Goal: Task Accomplishment & Management: Use online tool/utility

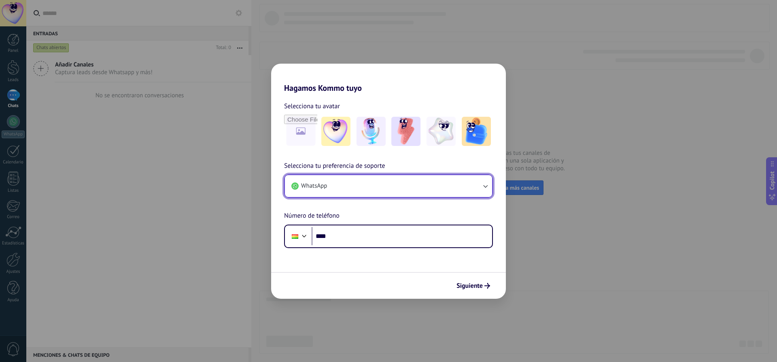
click at [486, 191] on button "WhatsApp" at bounding box center [388, 186] width 207 height 22
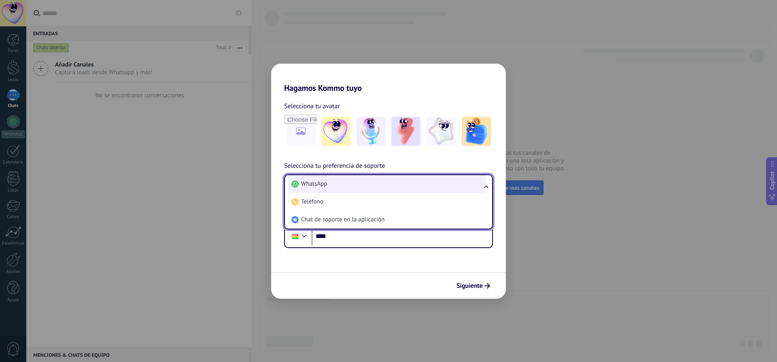
click at [304, 186] on span "WhatsApp" at bounding box center [314, 184] width 26 height 8
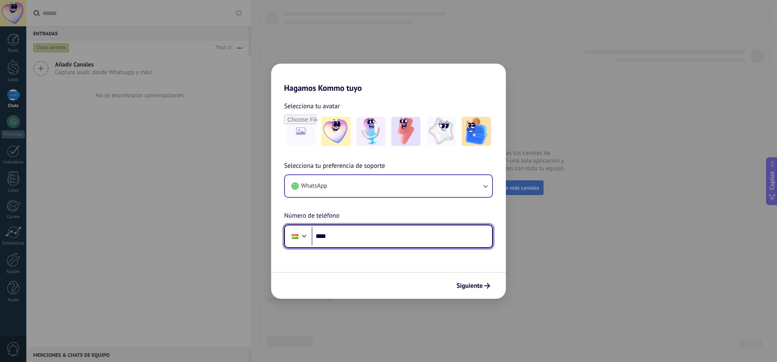
click at [345, 242] on input "****" at bounding box center [402, 236] width 181 height 19
type input "**********"
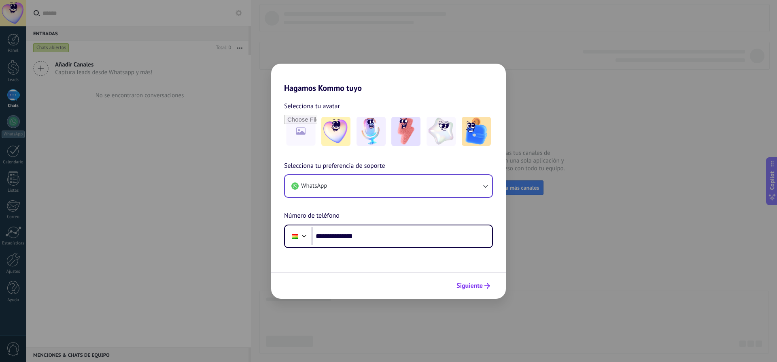
click at [476, 290] on button "Siguiente" at bounding box center [473, 286] width 41 height 14
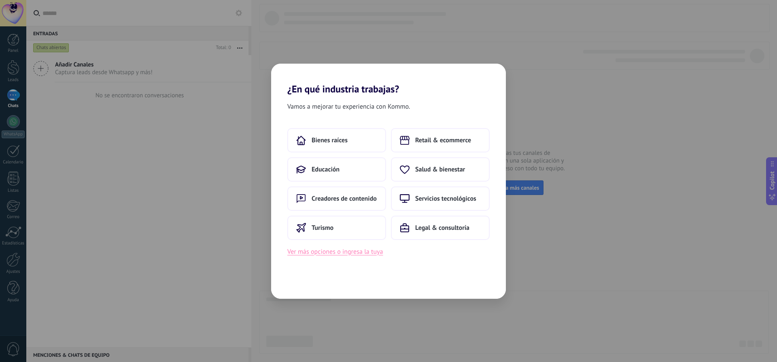
click at [353, 253] on button "Ver más opciones o ingresa la tuya" at bounding box center [335, 251] width 96 height 11
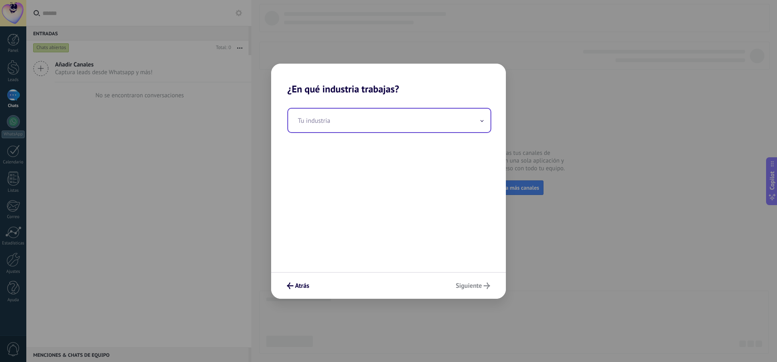
click at [481, 120] on span at bounding box center [482, 120] width 4 height 8
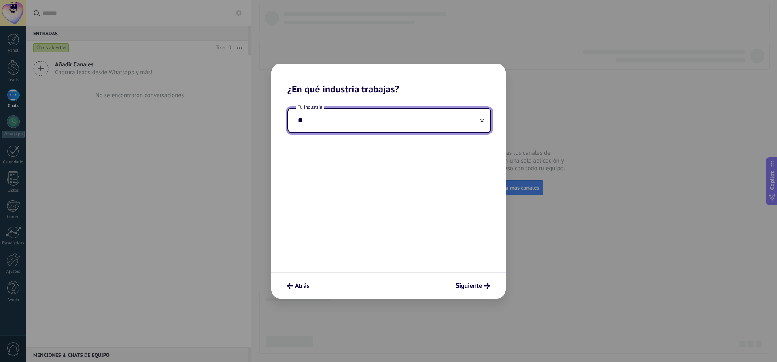
type input "*"
type input "********"
click at [483, 123] on button at bounding box center [482, 120] width 4 height 8
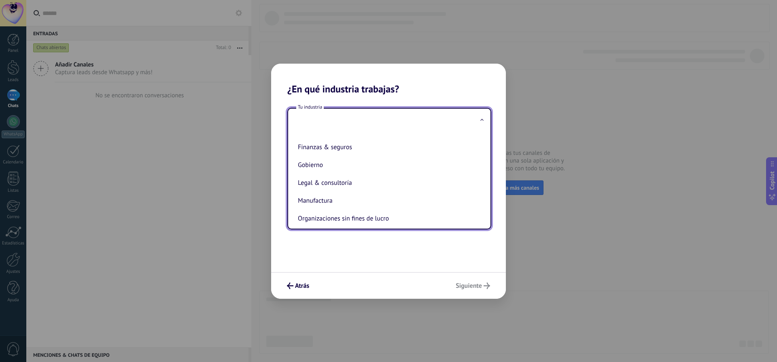
scroll to position [81, 0]
click at [296, 283] on span "Atrás" at bounding box center [302, 286] width 14 height 6
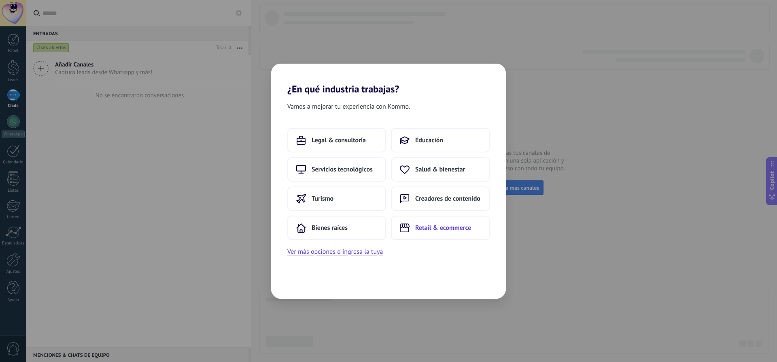
click at [422, 230] on span "Retail & ecommerce" at bounding box center [443, 227] width 56 height 8
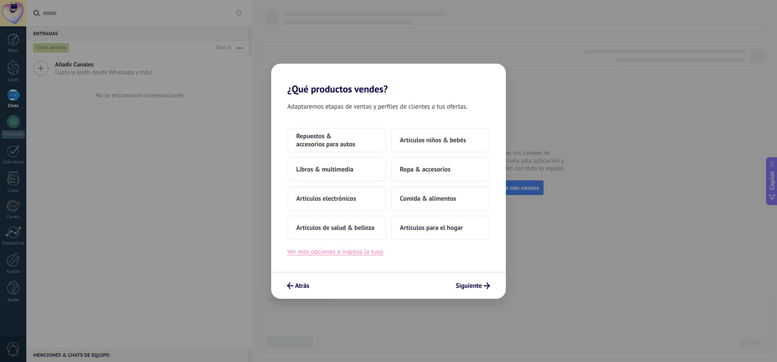
click at [366, 252] on button "Ver más opciones o ingresa la tuya" at bounding box center [335, 251] width 96 height 11
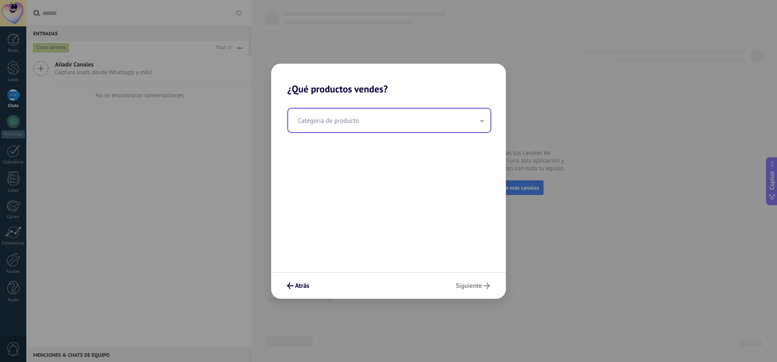
click at [485, 123] on input "text" at bounding box center [389, 120] width 202 height 23
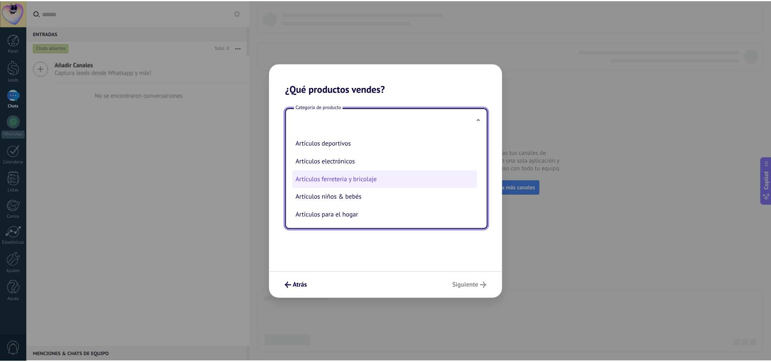
scroll to position [0, 0]
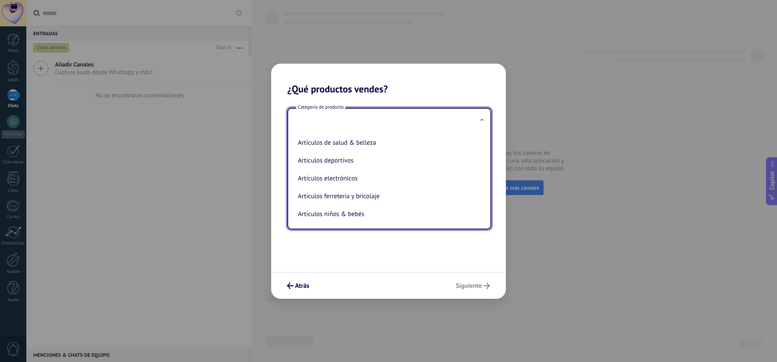
click at [322, 117] on input "text" at bounding box center [389, 120] width 202 height 23
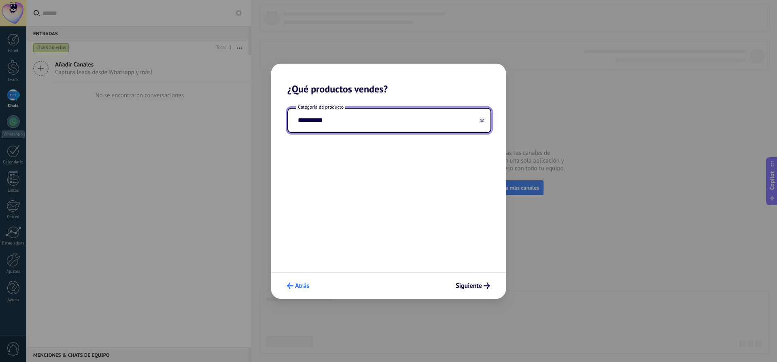
type input "**********"
click at [302, 286] on span "Atrás" at bounding box center [302, 286] width 14 height 6
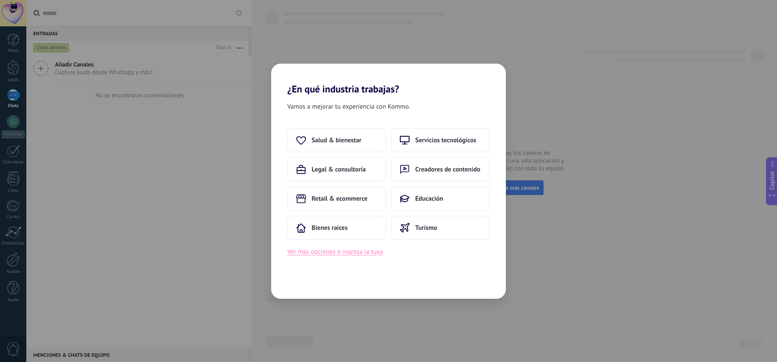
click at [357, 255] on button "Ver más opciones o ingresa la tuya" at bounding box center [335, 251] width 96 height 11
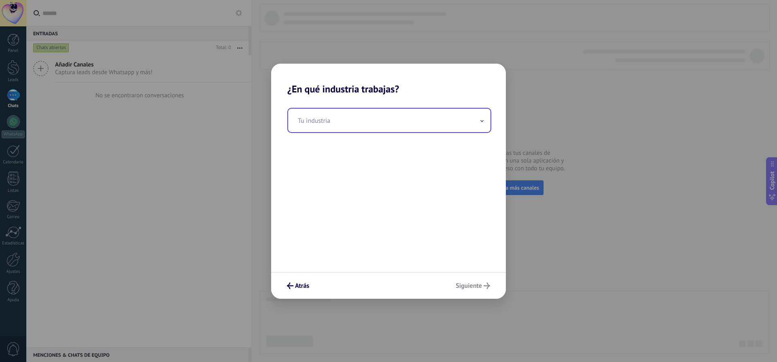
click at [335, 126] on input "text" at bounding box center [389, 120] width 202 height 23
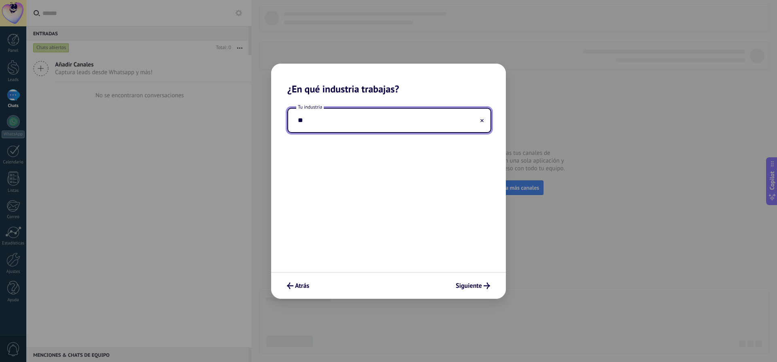
type input "*"
type input "********"
click at [464, 283] on span "Siguiente" at bounding box center [469, 286] width 26 height 6
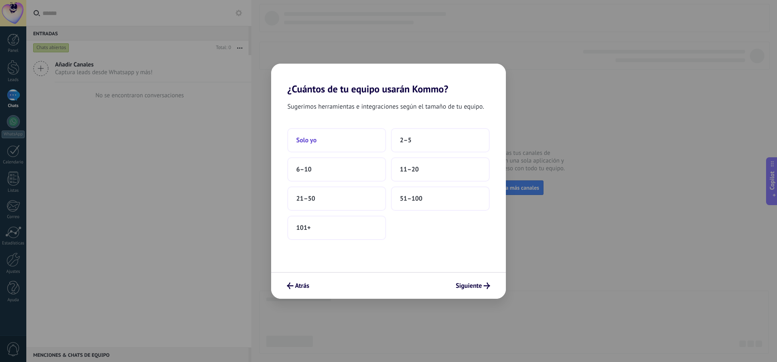
click at [352, 145] on button "Solo yo" at bounding box center [336, 140] width 99 height 24
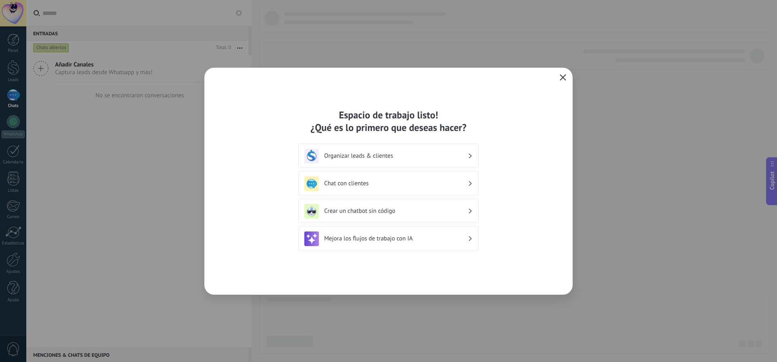
click at [560, 78] on icon "button" at bounding box center [563, 77] width 6 height 6
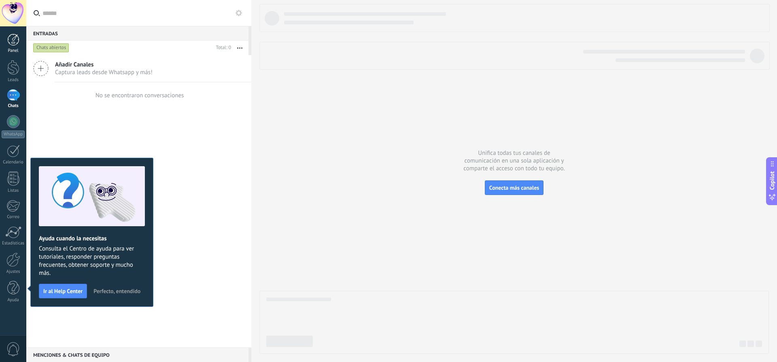
click at [12, 43] on div at bounding box center [13, 40] width 12 height 12
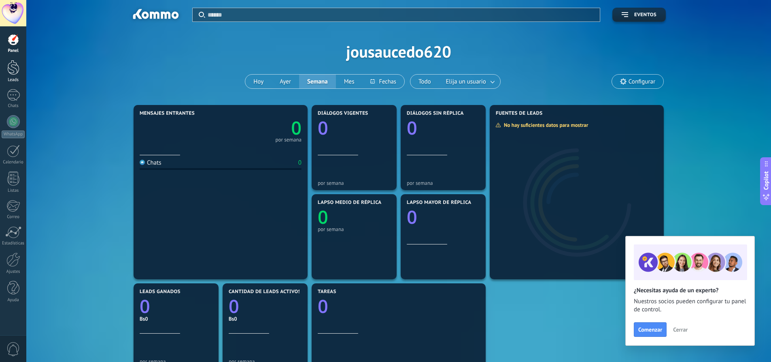
click at [8, 74] on div at bounding box center [13, 67] width 12 height 15
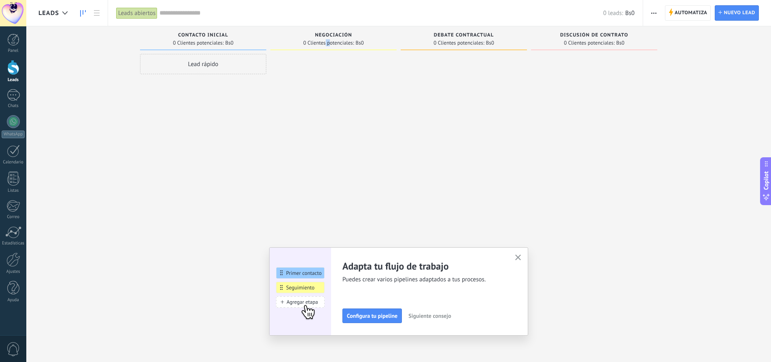
click at [325, 44] on span "0 Clientes potenciales:" at bounding box center [328, 42] width 51 height 5
click at [352, 39] on div "Negociación" at bounding box center [334, 35] width 118 height 7
click at [284, 92] on div at bounding box center [333, 182] width 126 height 256
click at [241, 73] on div "Lead rápido" at bounding box center [203, 64] width 126 height 20
click at [234, 62] on input "text" at bounding box center [202, 64] width 118 height 11
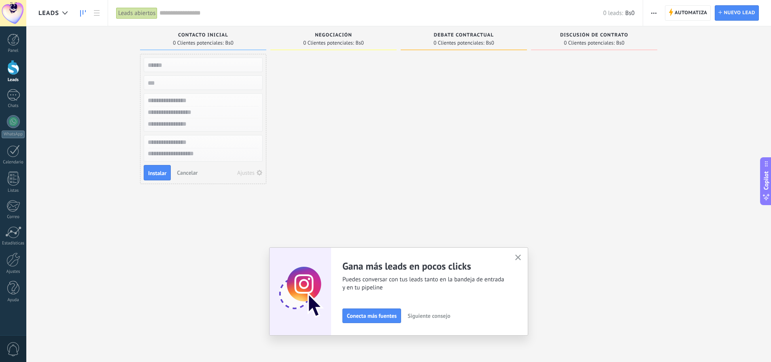
click at [124, 72] on div "Leads Entrantes Solicitudes: [PHONE_NUMBER] Contacto inicial 0 Clientes potenci…" at bounding box center [404, 167] width 733 height 283
click at [194, 175] on span "Cancelar" at bounding box center [187, 172] width 21 height 7
click at [19, 98] on div at bounding box center [13, 95] width 13 height 12
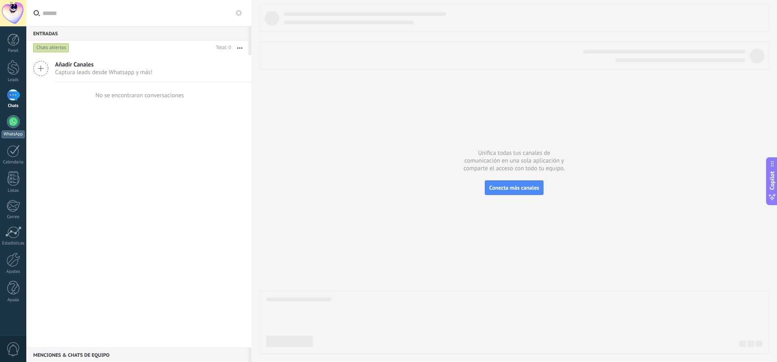
click at [16, 126] on div at bounding box center [13, 121] width 13 height 13
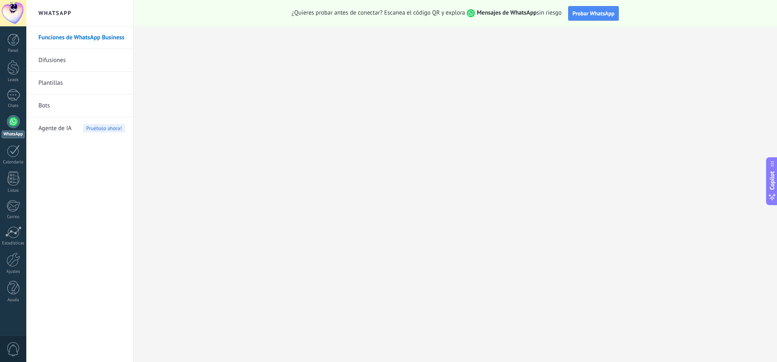
click at [62, 62] on link "Difusiones" at bounding box center [81, 60] width 87 height 23
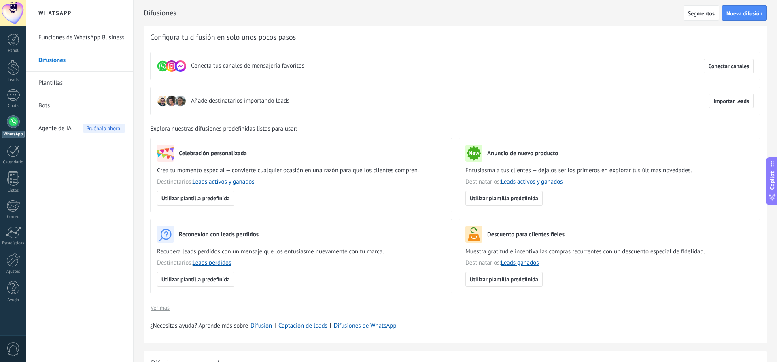
click at [62, 85] on link "Plantillas" at bounding box center [81, 83] width 87 height 23
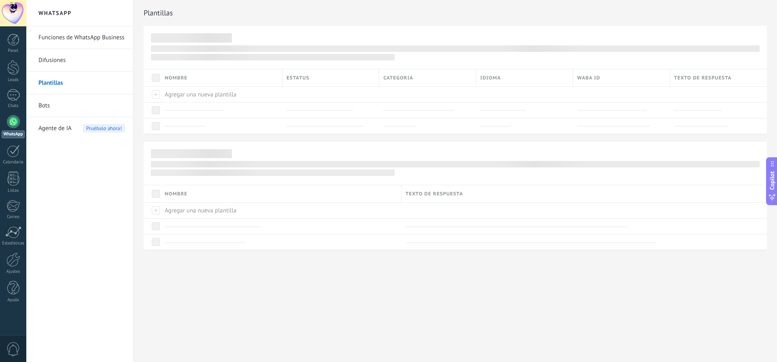
click at [50, 107] on link "Bots" at bounding box center [81, 105] width 87 height 23
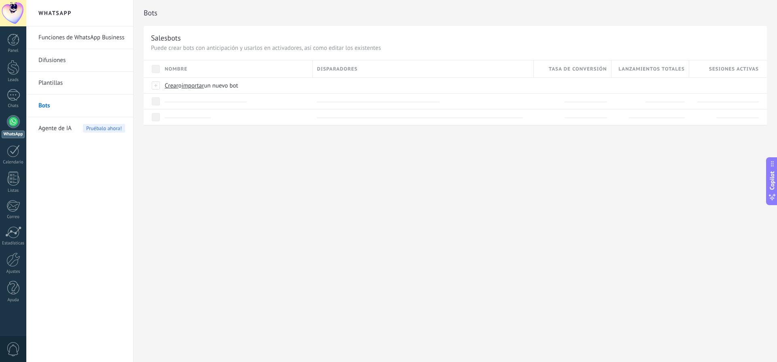
click at [46, 125] on span "Agente de IA" at bounding box center [54, 128] width 33 height 23
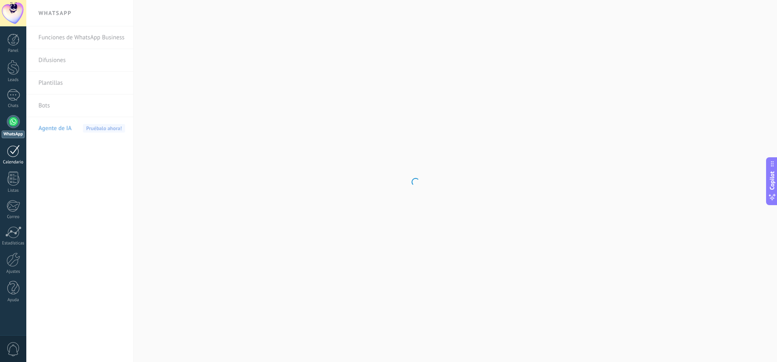
click at [20, 158] on link "Calendario" at bounding box center [13, 155] width 26 height 20
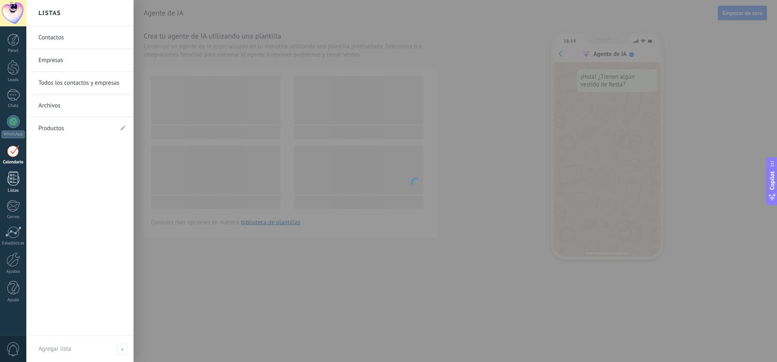
click at [9, 184] on div at bounding box center [13, 178] width 12 height 14
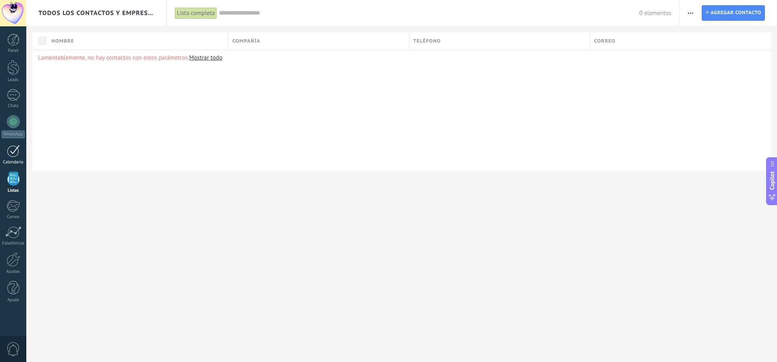
click at [9, 151] on div at bounding box center [13, 151] width 13 height 13
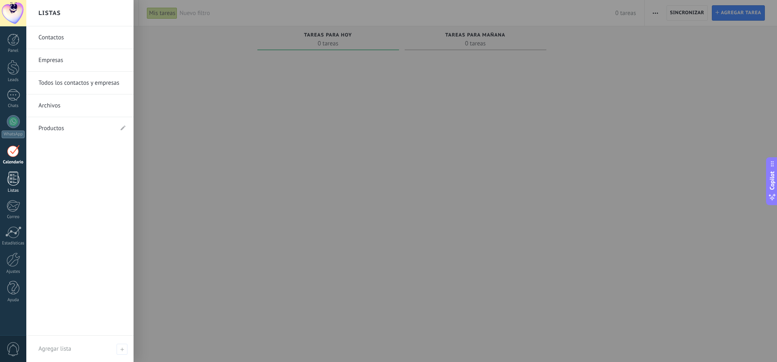
click at [4, 179] on link "Listas" at bounding box center [13, 182] width 26 height 22
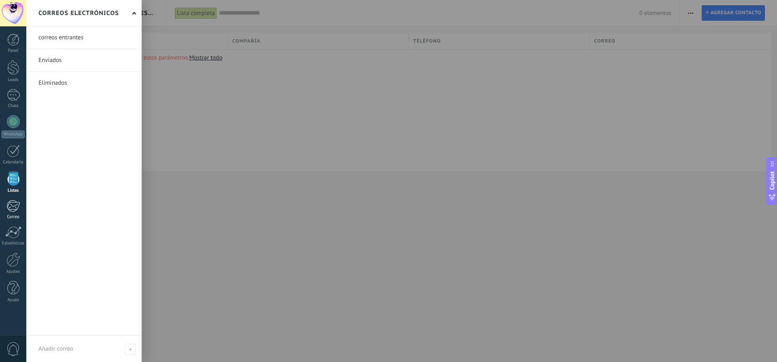
click at [11, 202] on div at bounding box center [12, 206] width 13 height 12
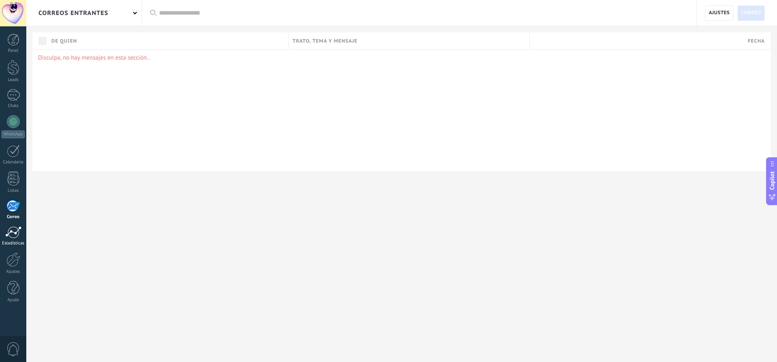
click at [17, 233] on div at bounding box center [13, 232] width 16 height 12
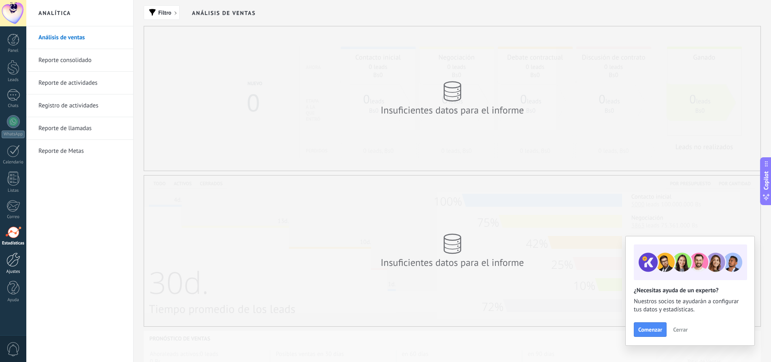
click at [15, 264] on div at bounding box center [13, 259] width 14 height 14
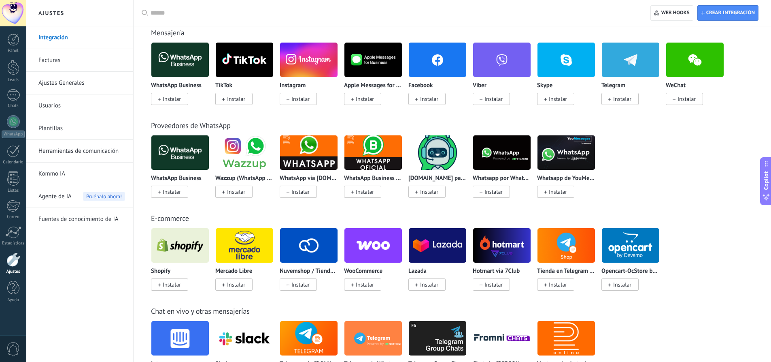
scroll to position [162, 0]
